Goal: Navigation & Orientation: Go to known website

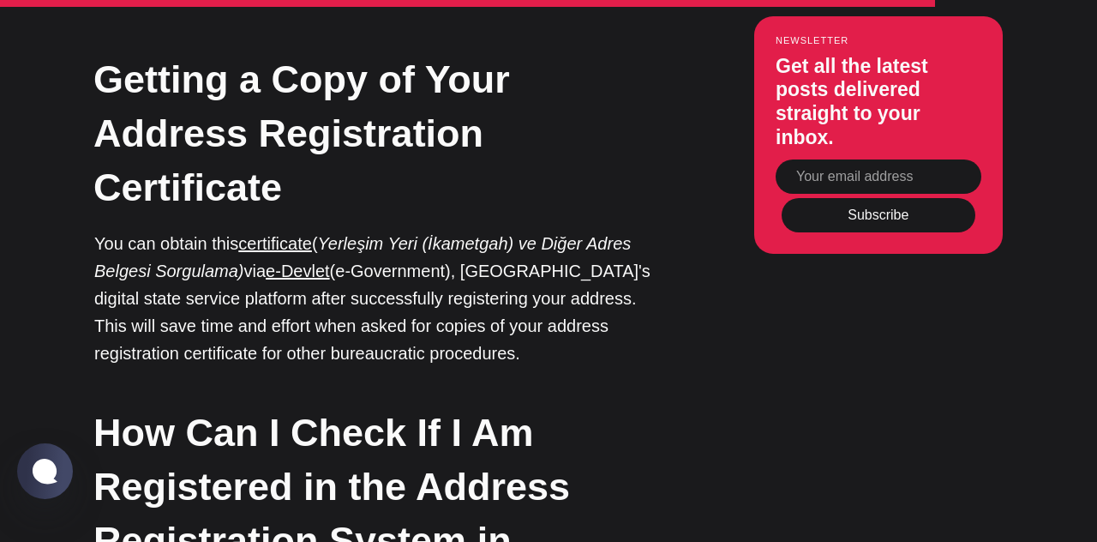
scroll to position [6093, 0]
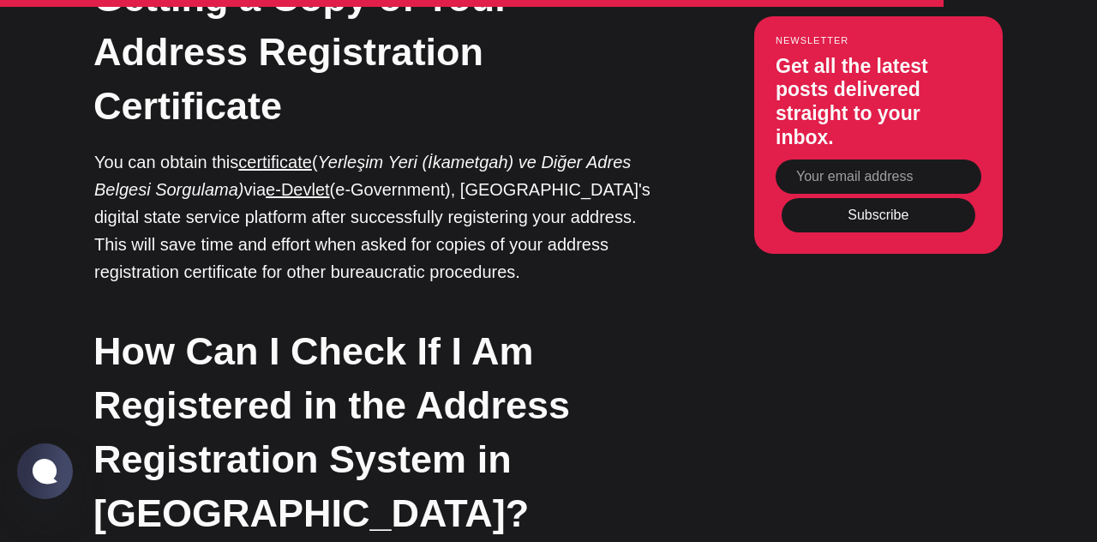
scroll to position [6175, 0]
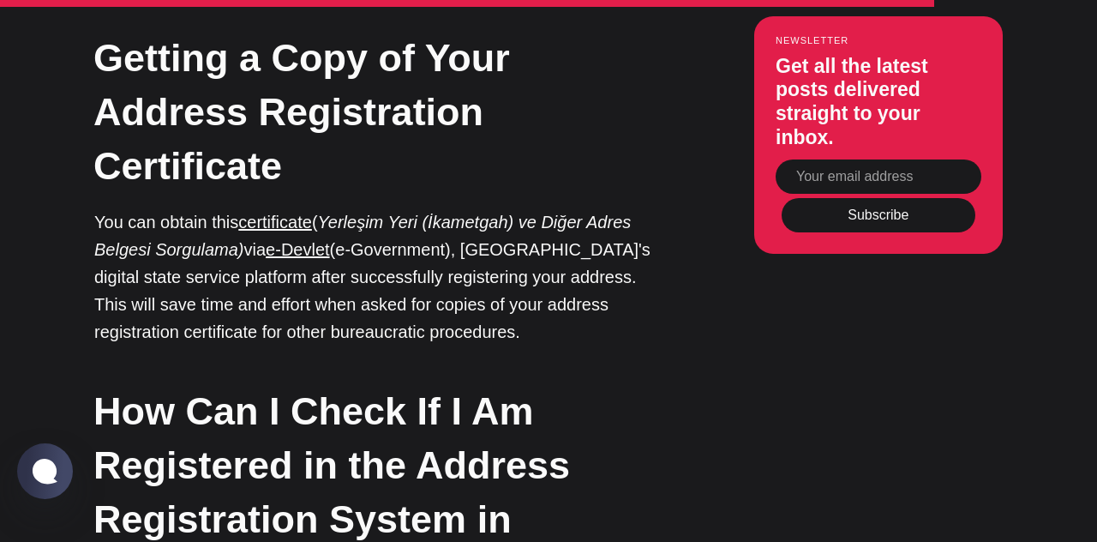
scroll to position [6105, 0]
